Goal: Navigation & Orientation: Find specific page/section

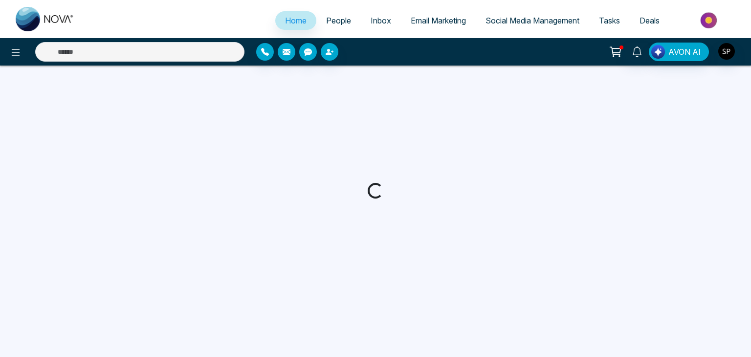
select select "*"
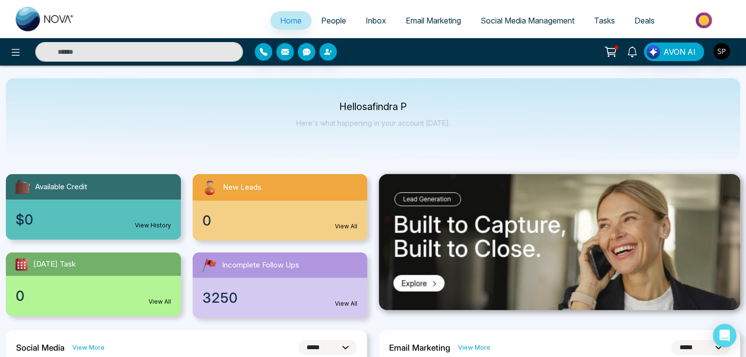
click at [333, 22] on span "People" at bounding box center [333, 21] width 25 height 10
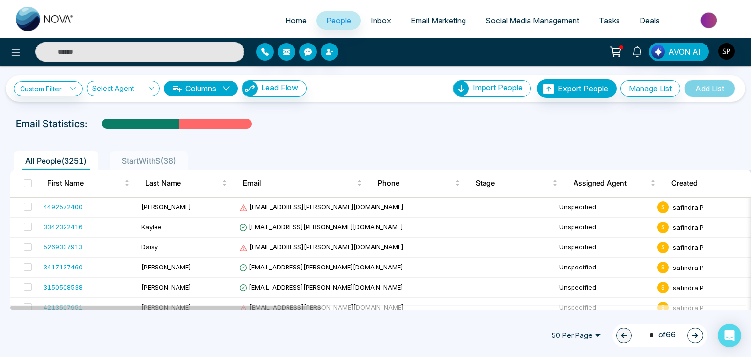
click at [152, 157] on span "StartWithS ( 38 )" at bounding box center [149, 161] width 62 height 10
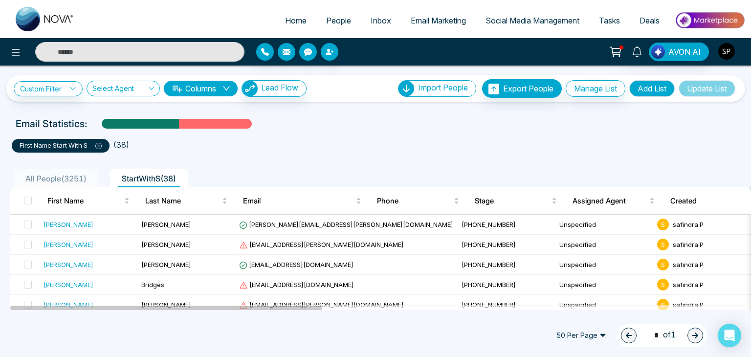
click at [727, 45] on img "button" at bounding box center [726, 51] width 17 height 17
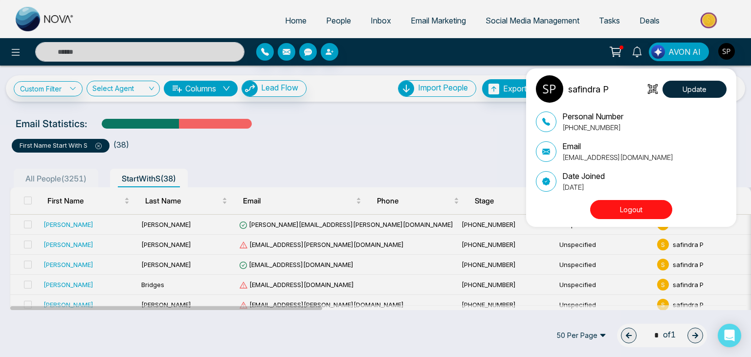
click at [632, 212] on button "Logout" at bounding box center [631, 209] width 82 height 19
